Goal: Information Seeking & Learning: Check status

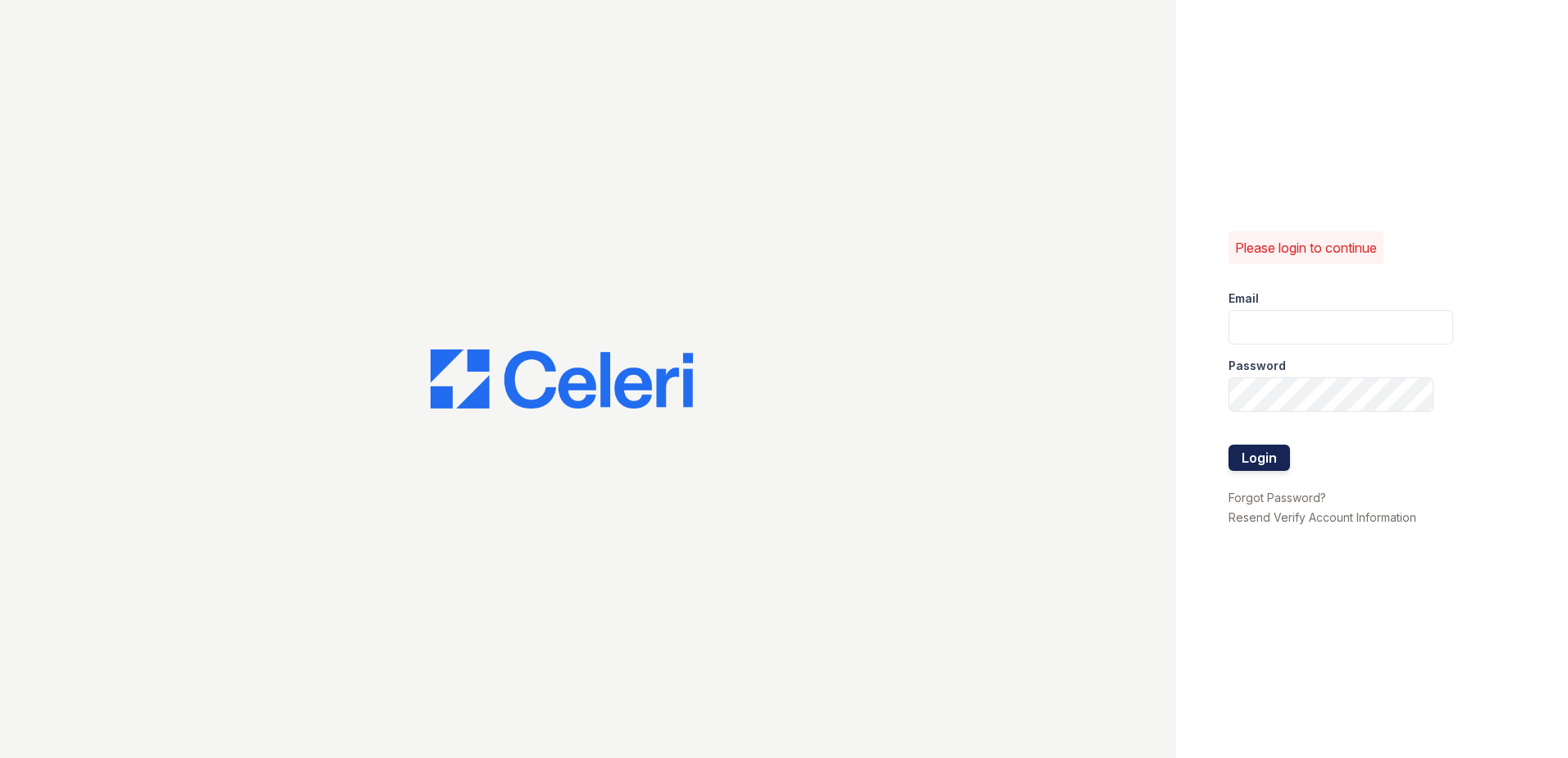
type input "[EMAIL_ADDRESS][DOMAIN_NAME]"
click at [1263, 461] on button "Login" at bounding box center [1259, 458] width 62 height 26
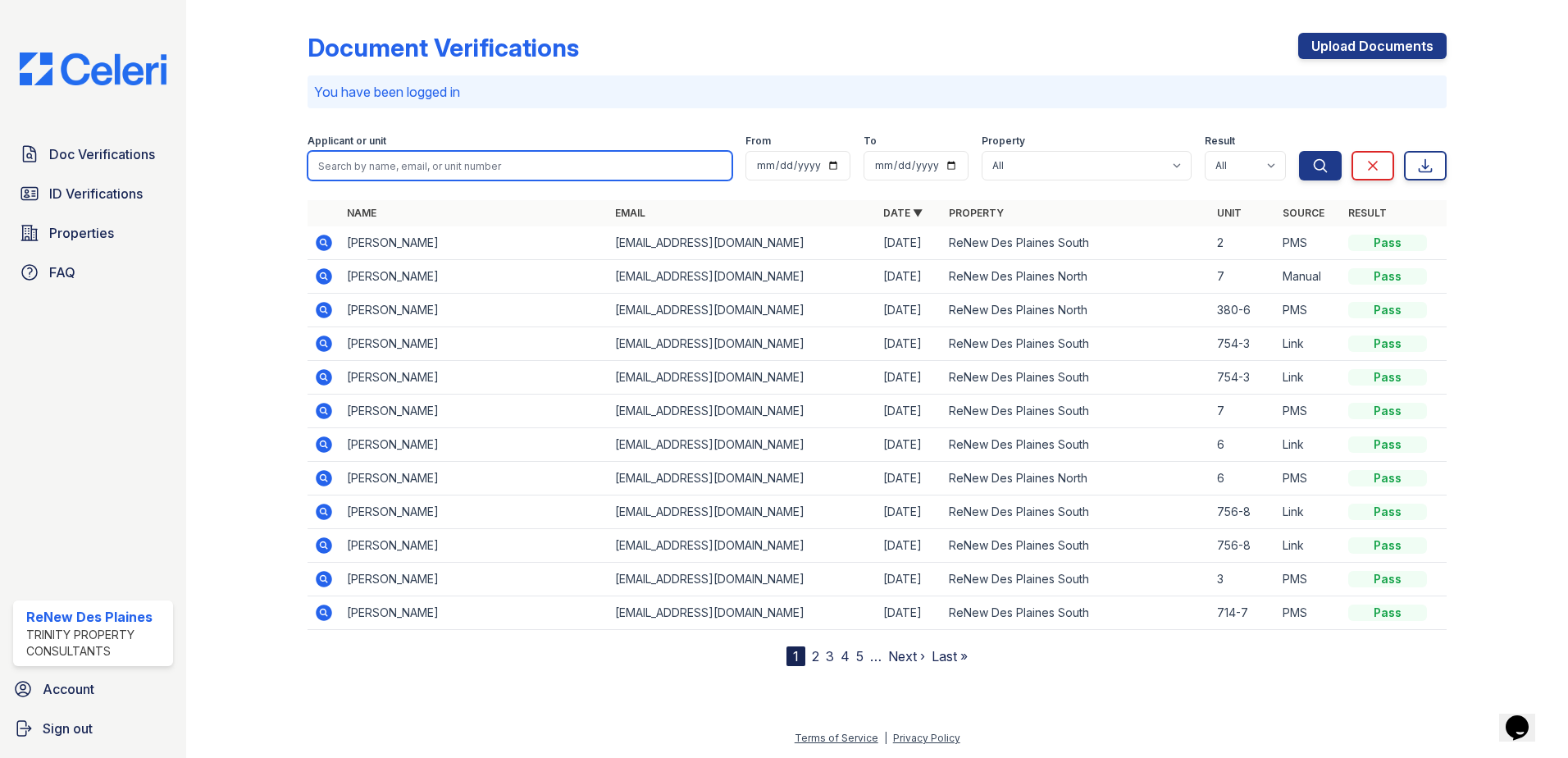
click at [328, 166] on input "search" at bounding box center [520, 165] width 425 height 30
type input "cynthia"
click at [1298, 151] on button "Search" at bounding box center [1319, 165] width 43 height 30
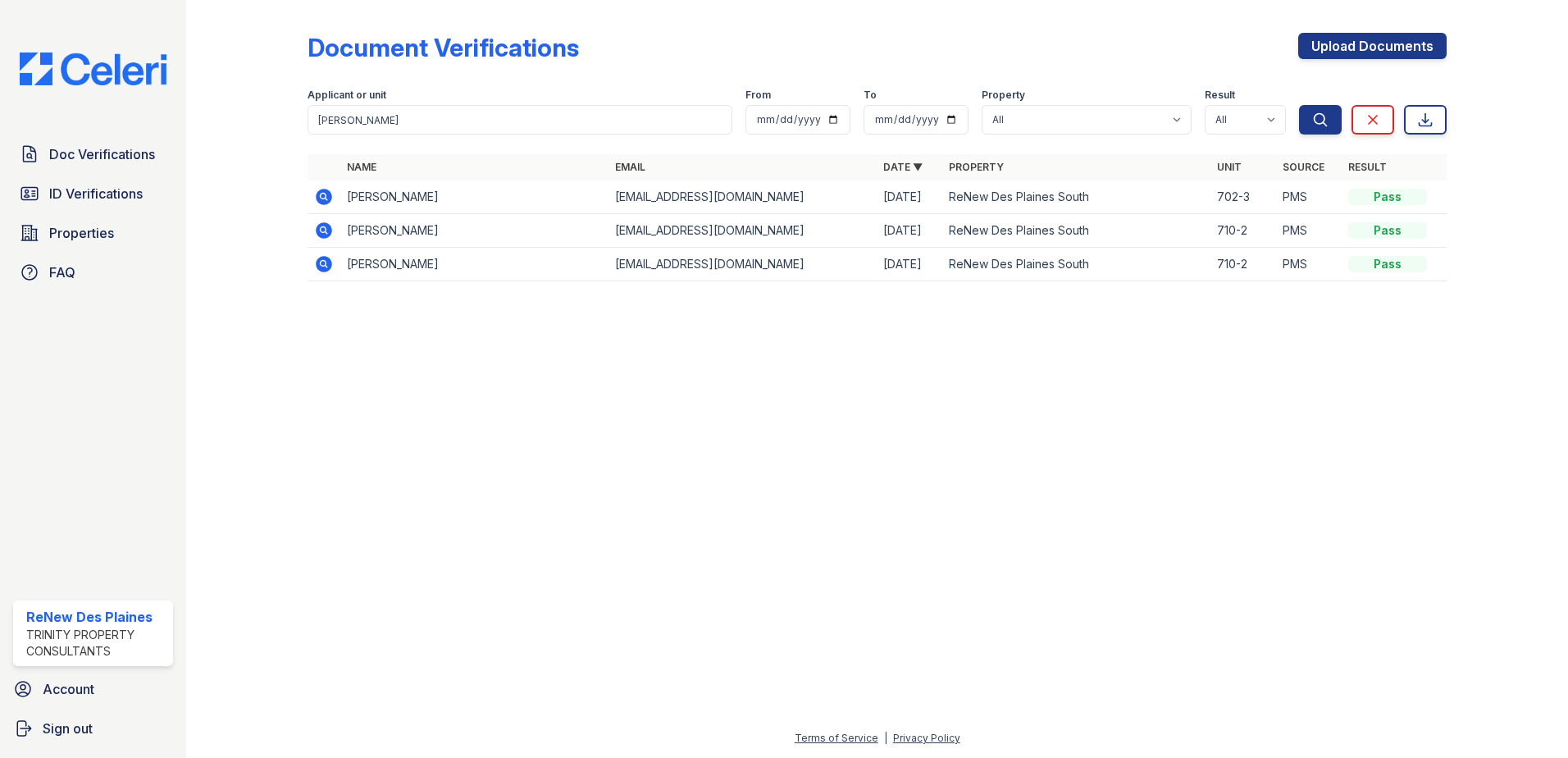
click at [329, 200] on icon at bounding box center [324, 197] width 16 height 16
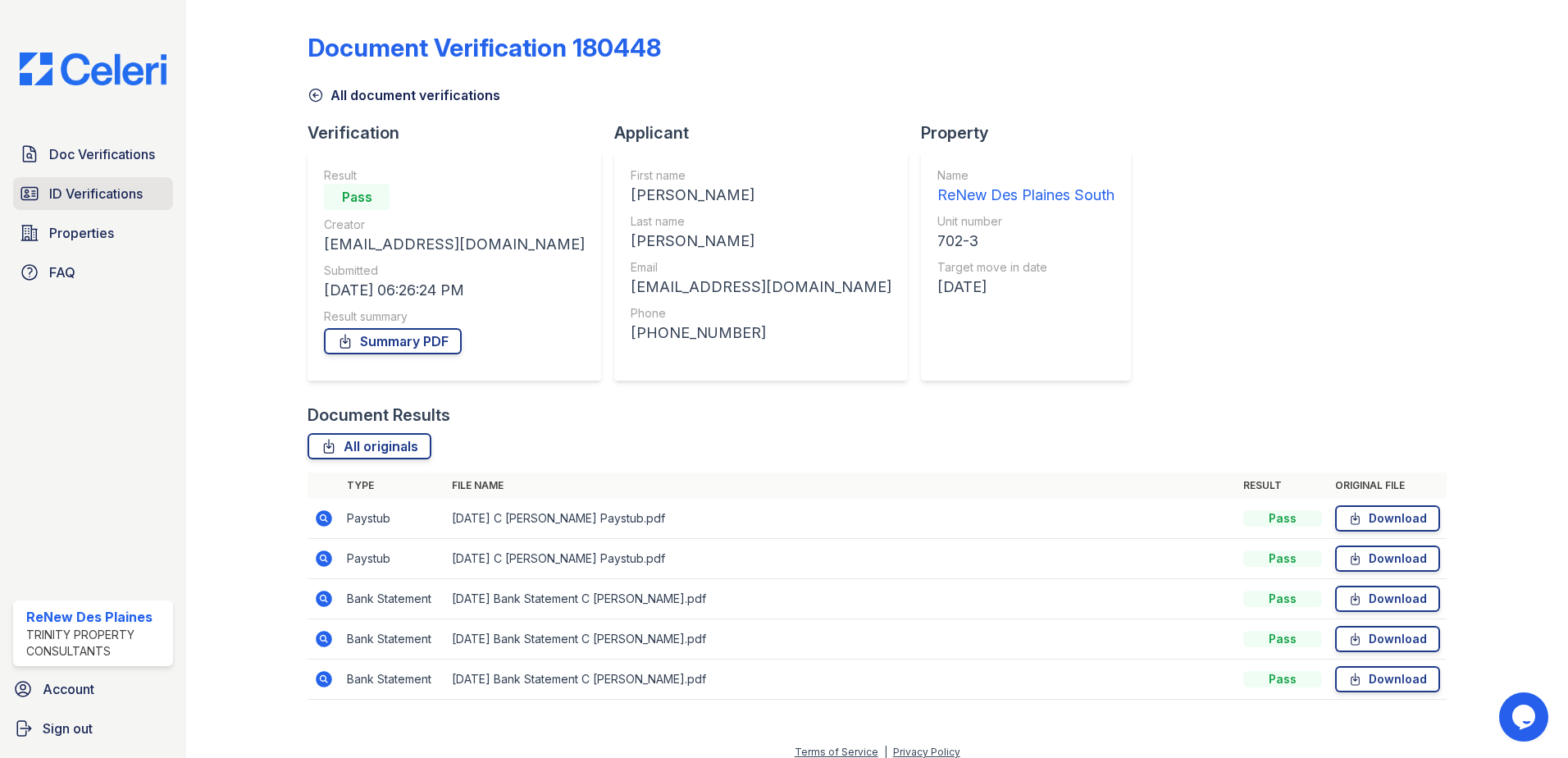
click at [93, 201] on span "ID Verifications" at bounding box center [95, 193] width 93 height 20
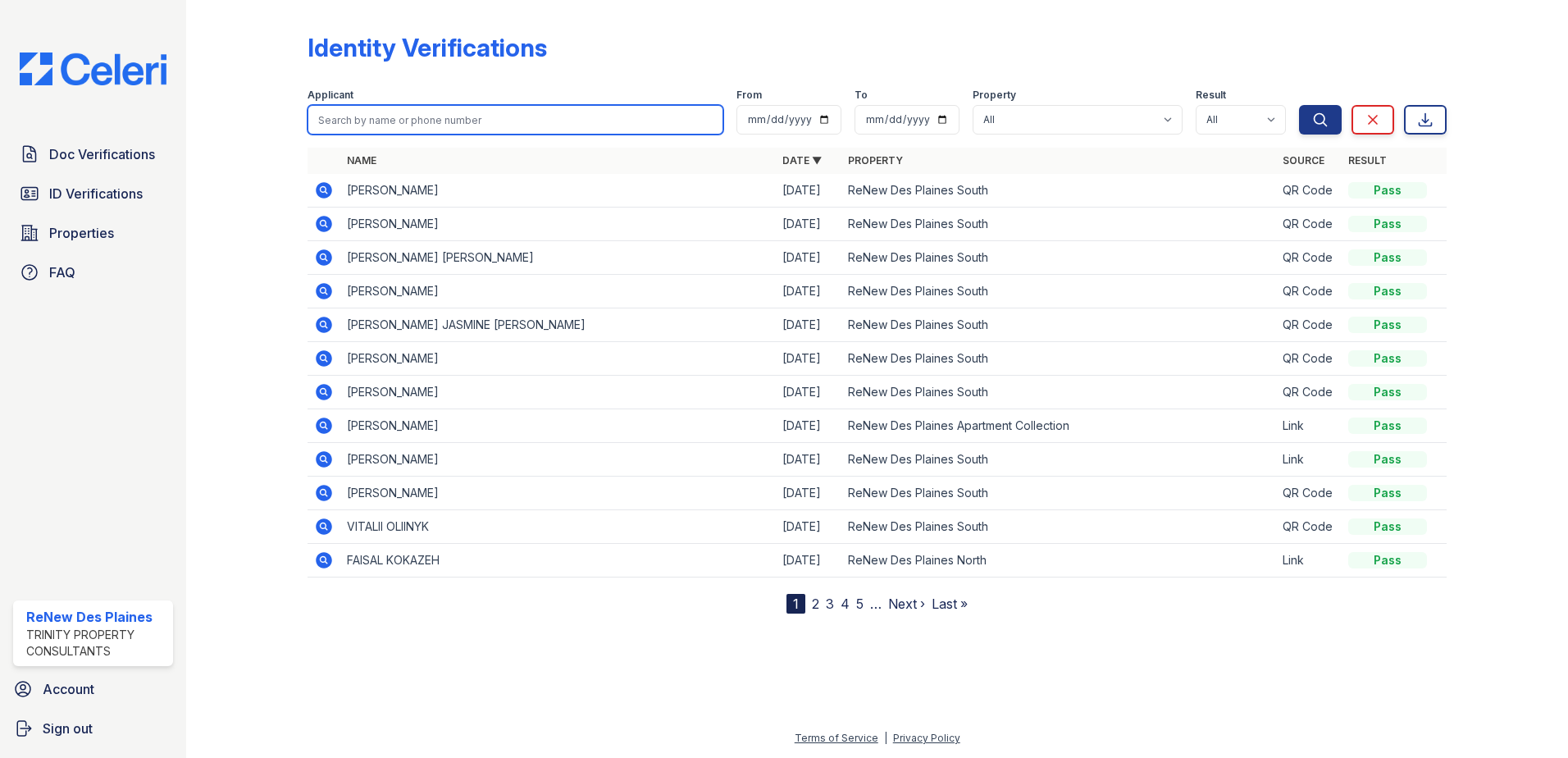
click at [336, 122] on input "search" at bounding box center [515, 120] width 416 height 30
click at [307, 164] on div at bounding box center [260, 310] width 95 height 607
click at [353, 122] on input "cynt" at bounding box center [515, 120] width 416 height 30
type input "cynthi"
click at [1298, 105] on button "Search" at bounding box center [1319, 120] width 43 height 30
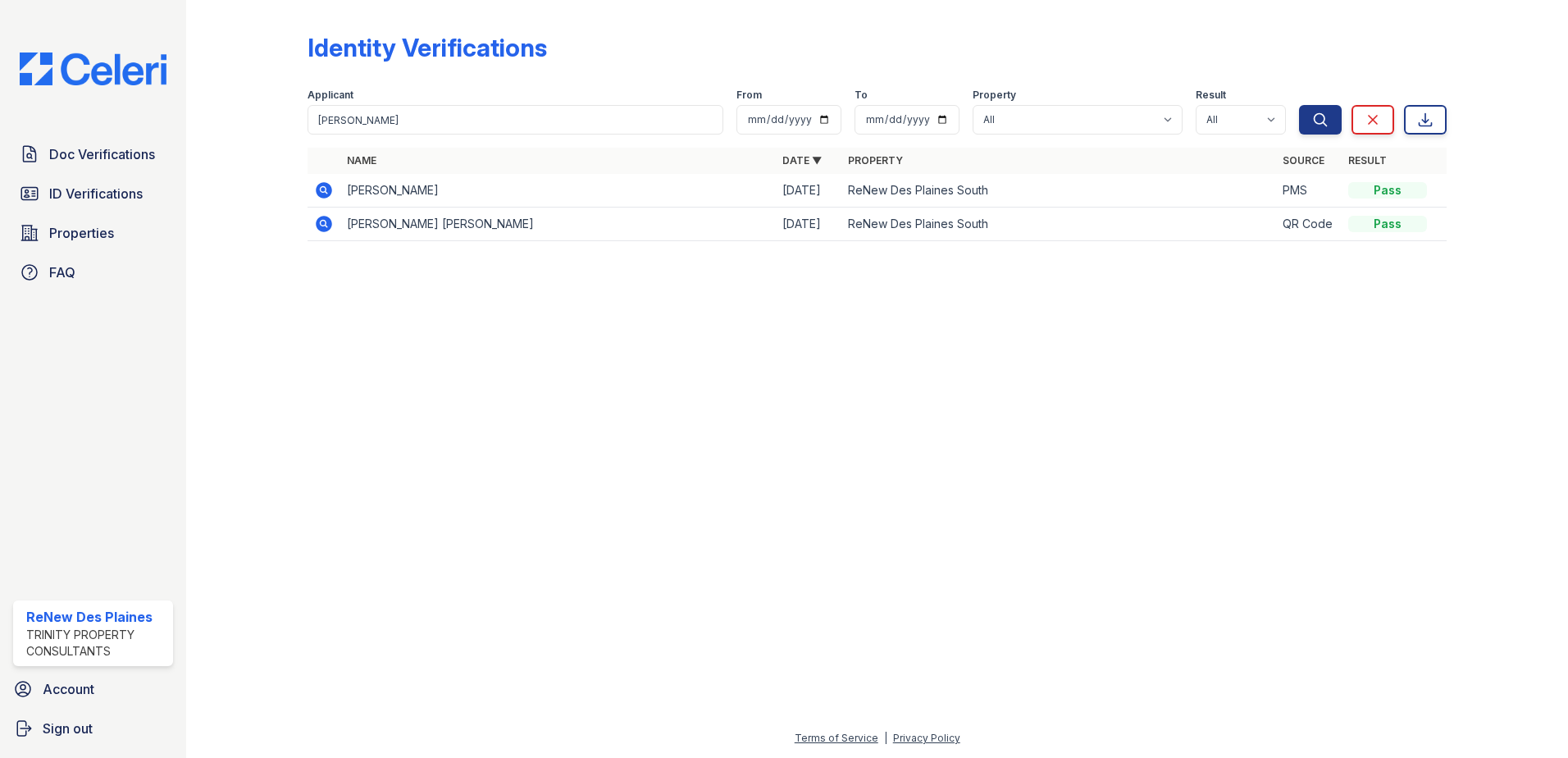
click at [326, 190] on icon at bounding box center [324, 191] width 20 height 20
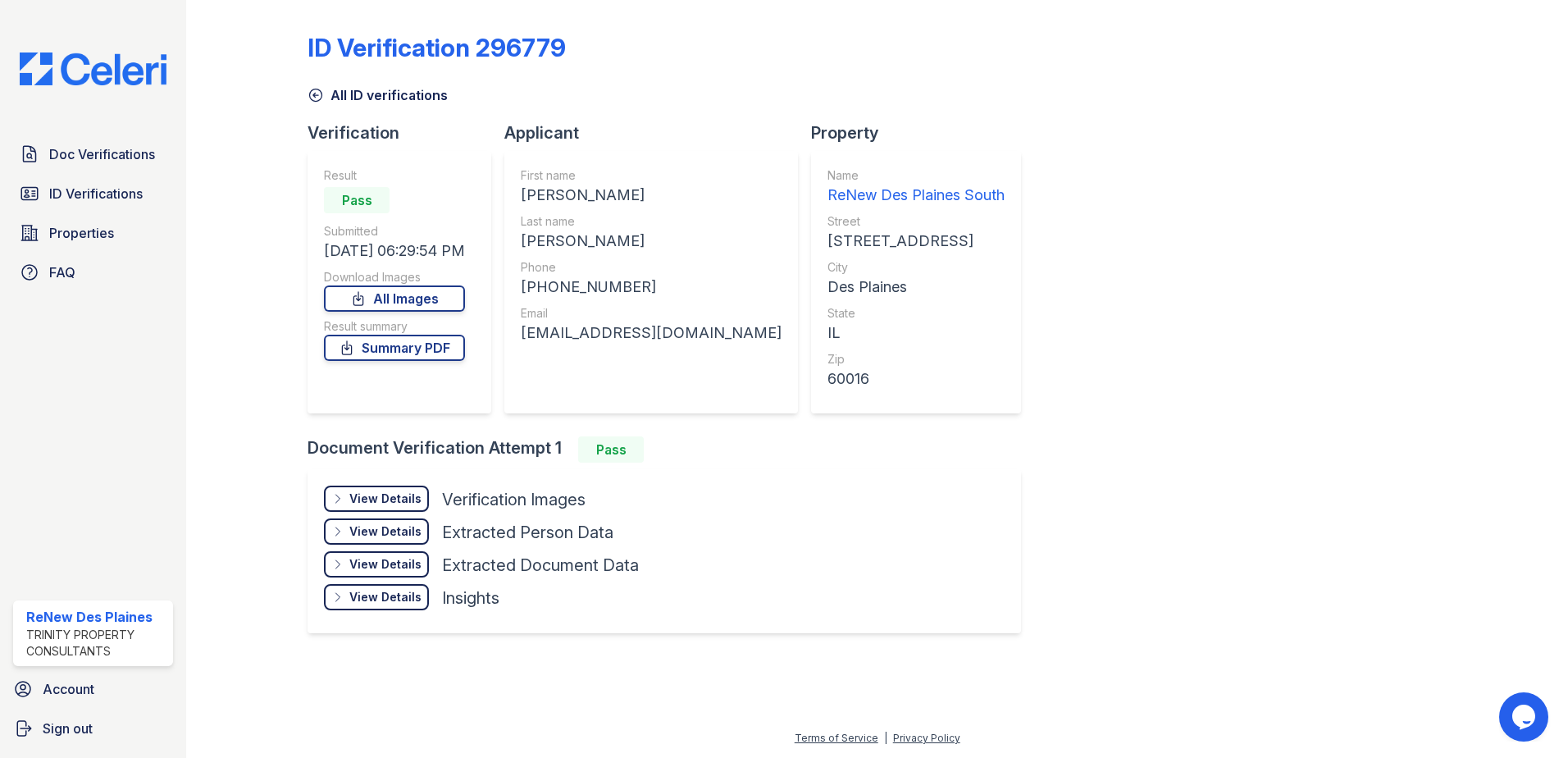
click at [387, 487] on div "View Details Details" at bounding box center [377, 498] width 105 height 26
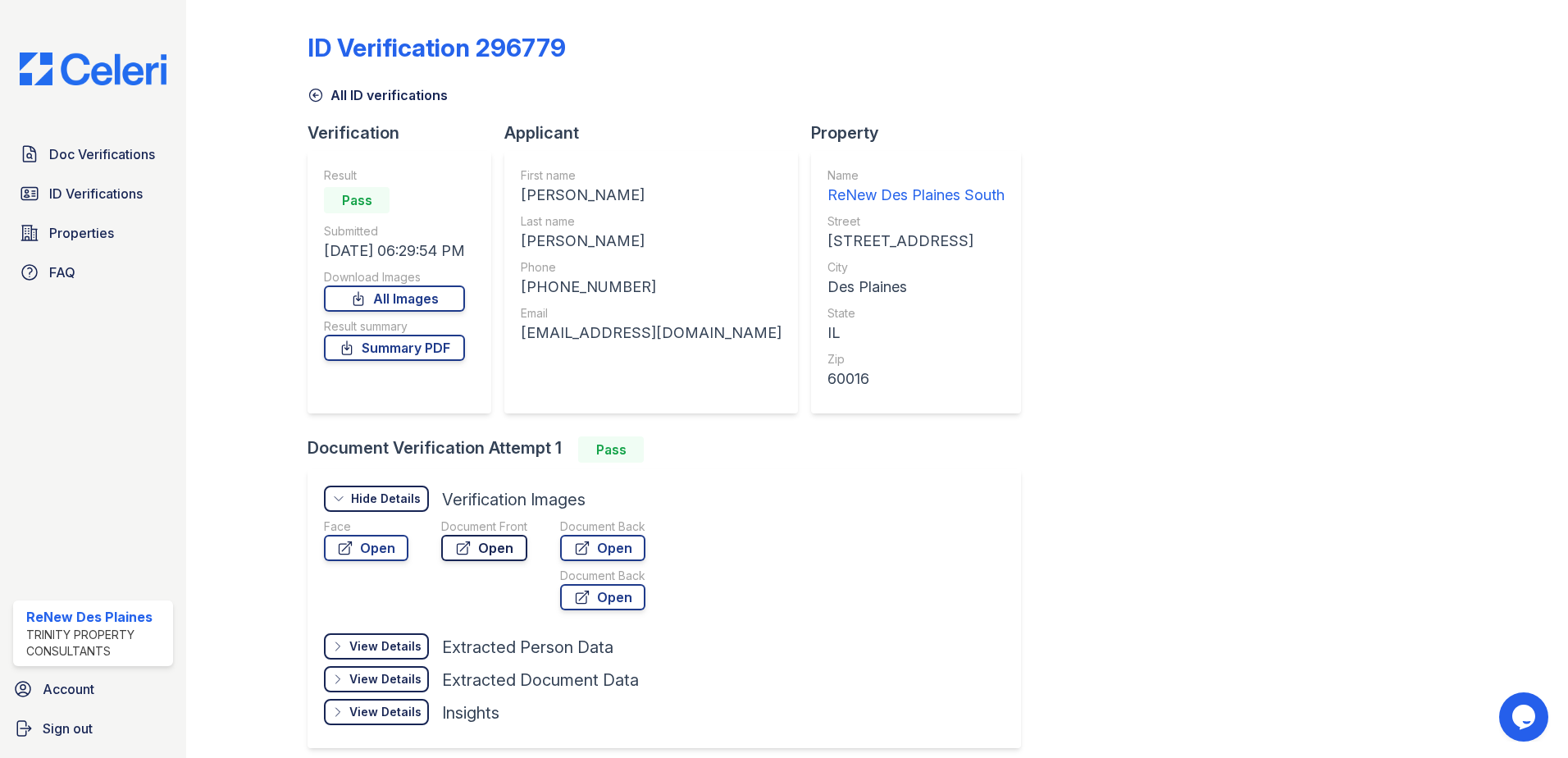
click at [479, 548] on link "Open" at bounding box center [484, 547] width 86 height 26
